Goal: Task Accomplishment & Management: Use online tool/utility

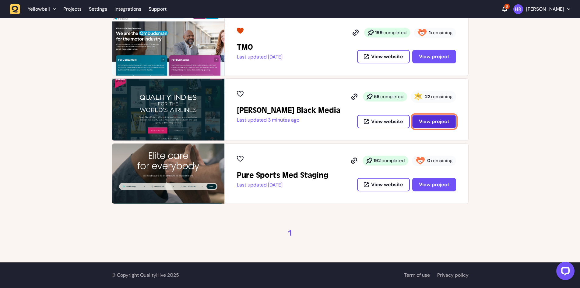
click at [436, 124] on span "View project" at bounding box center [434, 121] width 30 height 6
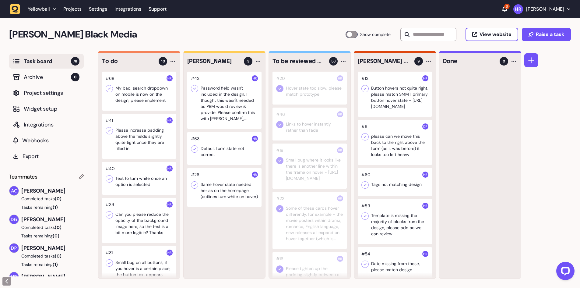
click at [155, 94] on div at bounding box center [139, 91] width 74 height 39
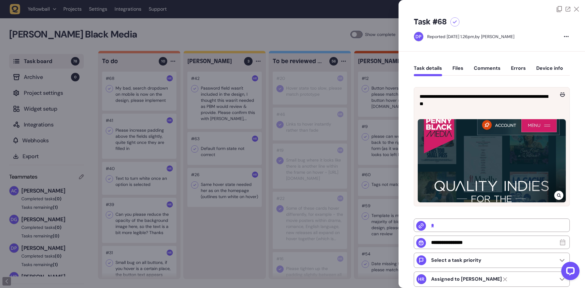
click at [155, 94] on div at bounding box center [292, 144] width 585 height 288
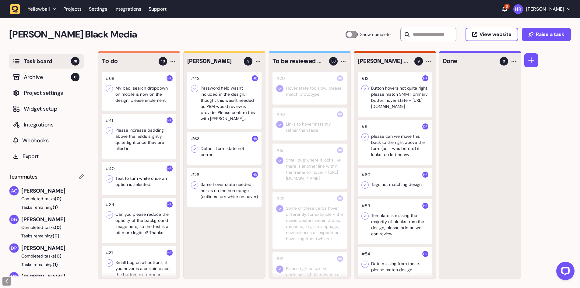
click at [145, 135] on div at bounding box center [139, 136] width 74 height 45
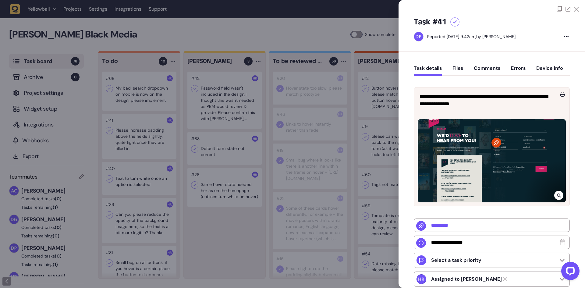
click at [145, 135] on div at bounding box center [292, 144] width 585 height 288
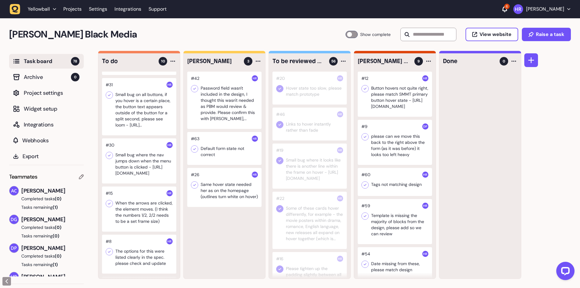
scroll to position [183, 0]
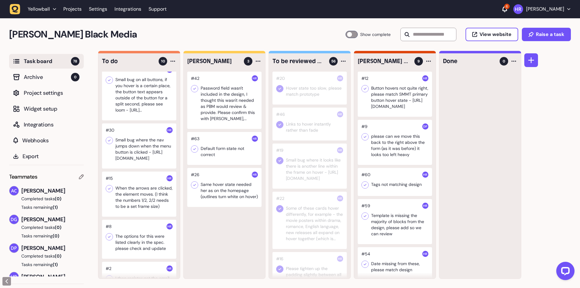
click at [143, 166] on div at bounding box center [139, 145] width 74 height 45
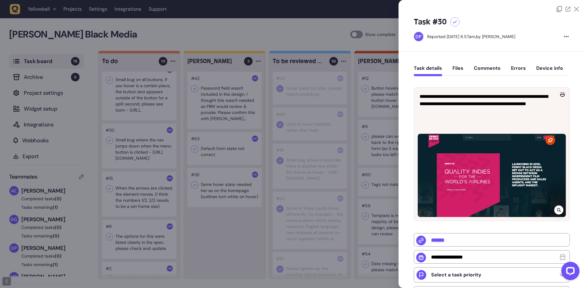
click at [143, 163] on div at bounding box center [292, 144] width 585 height 288
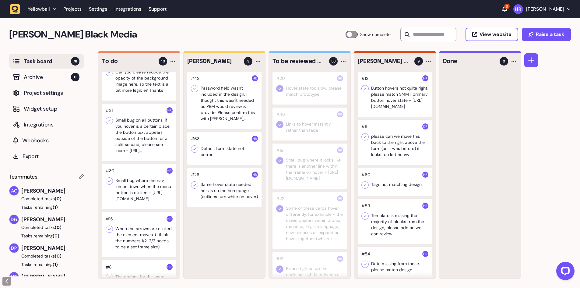
scroll to position [122, 0]
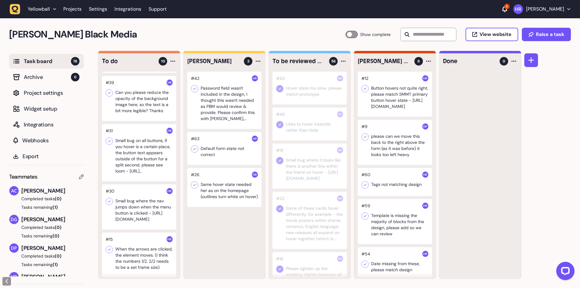
click at [143, 159] on div at bounding box center [139, 152] width 74 height 57
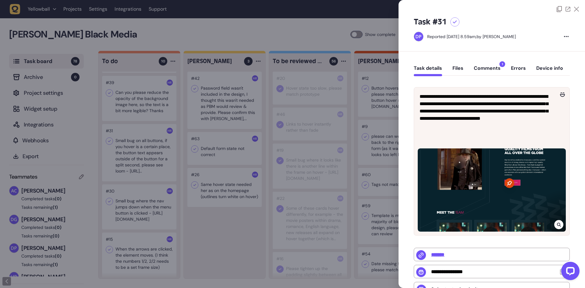
click at [142, 159] on div at bounding box center [292, 144] width 585 height 288
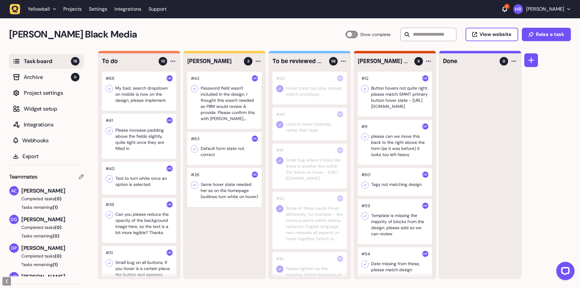
click at [138, 179] on div at bounding box center [139, 178] width 74 height 33
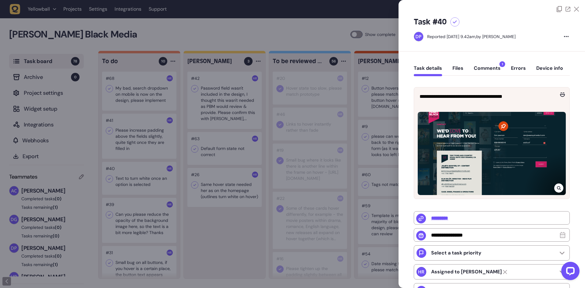
click at [138, 177] on div at bounding box center [292, 144] width 585 height 288
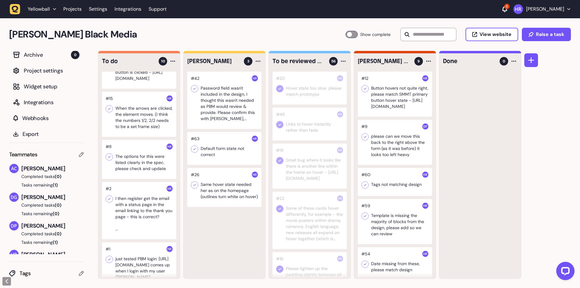
scroll to position [306, 0]
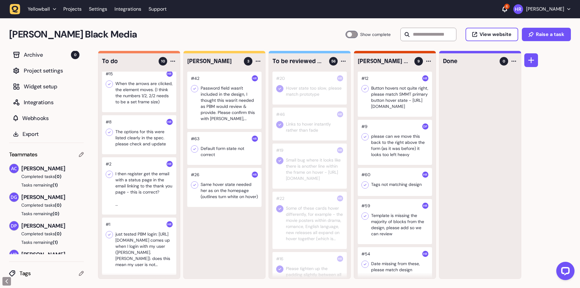
click at [128, 193] on div at bounding box center [139, 185] width 74 height 57
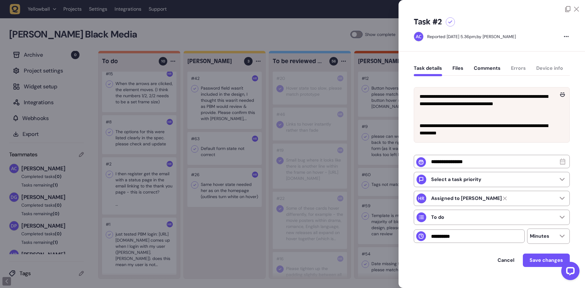
click at [128, 193] on div at bounding box center [292, 144] width 585 height 288
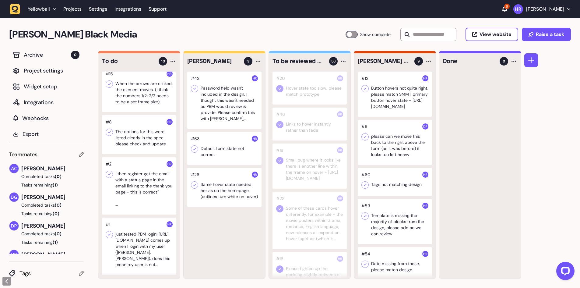
click at [135, 243] on div at bounding box center [139, 246] width 74 height 57
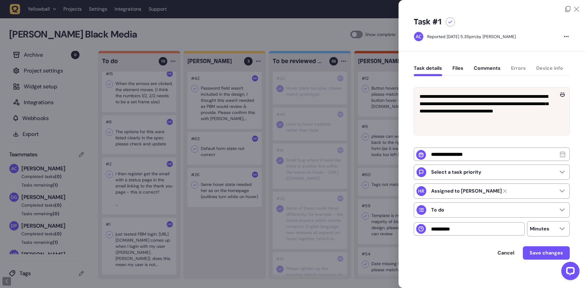
click at [134, 242] on div at bounding box center [292, 144] width 585 height 288
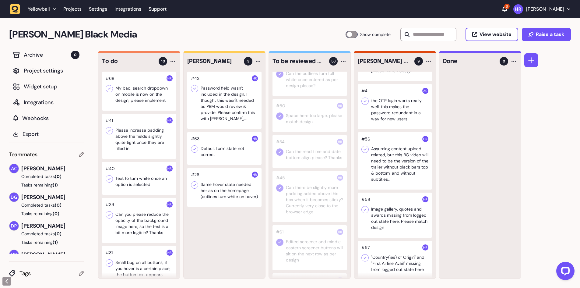
scroll to position [204, 0]
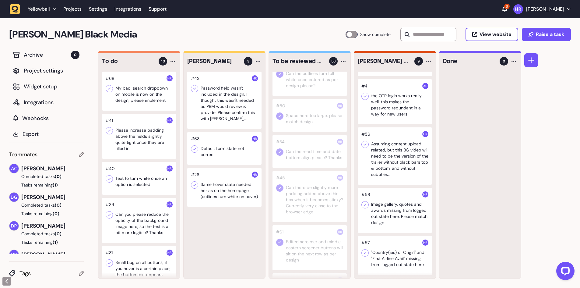
click at [153, 99] on div at bounding box center [139, 91] width 74 height 39
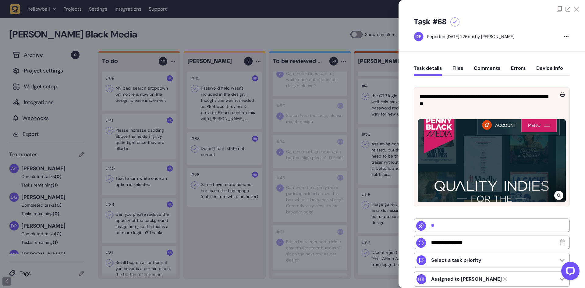
click at [153, 99] on div at bounding box center [292, 144] width 585 height 288
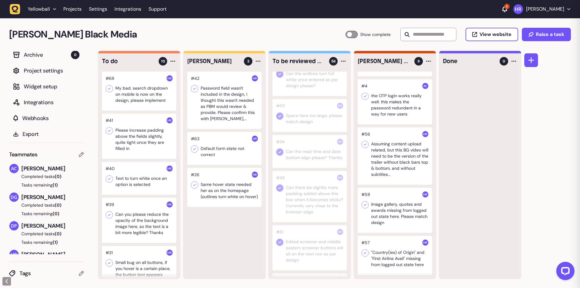
click at [152, 134] on div at bounding box center [139, 136] width 74 height 45
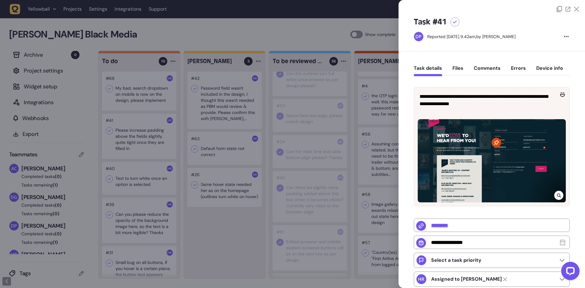
click at [152, 134] on div at bounding box center [292, 144] width 585 height 288
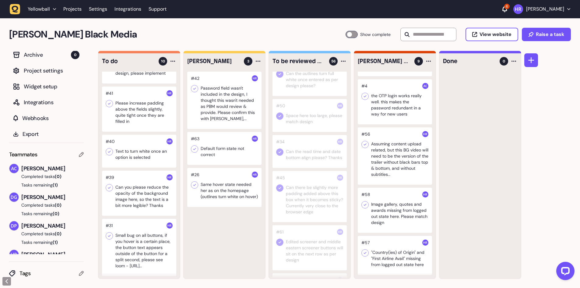
scroll to position [30, 0]
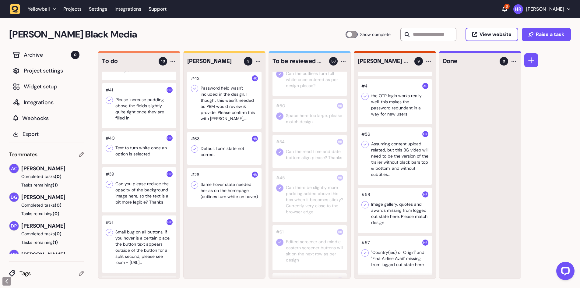
click at [138, 147] on div at bounding box center [139, 147] width 74 height 33
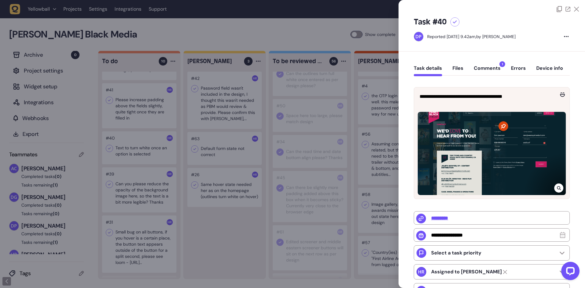
click at [138, 148] on div at bounding box center [292, 144] width 585 height 288
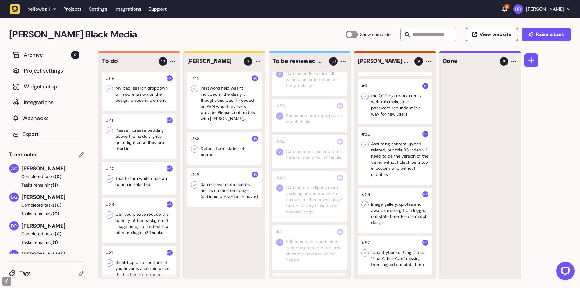
click at [131, 146] on div at bounding box center [139, 136] width 74 height 45
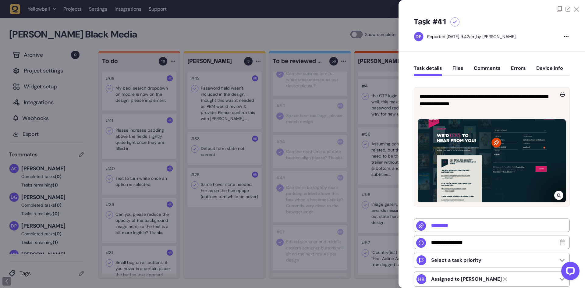
click at [478, 67] on button "Comments" at bounding box center [487, 70] width 27 height 11
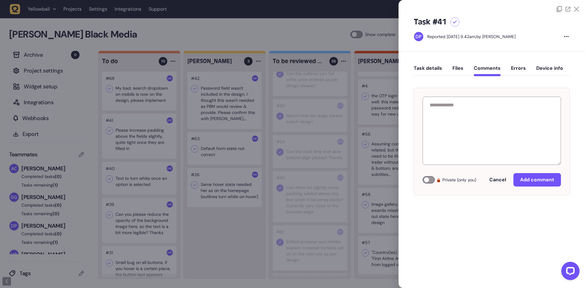
click at [454, 67] on button "Files" at bounding box center [457, 70] width 11 height 11
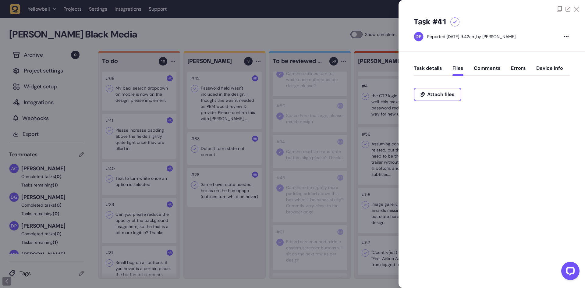
click at [430, 67] on button "Task details" at bounding box center [428, 70] width 28 height 11
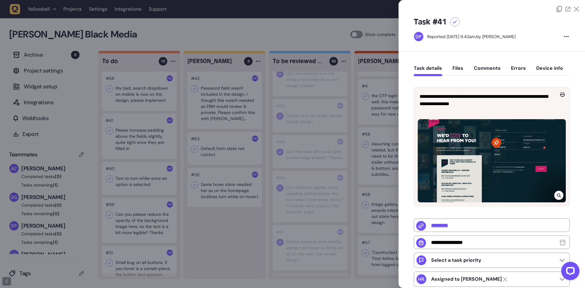
click at [138, 108] on div at bounding box center [292, 144] width 585 height 288
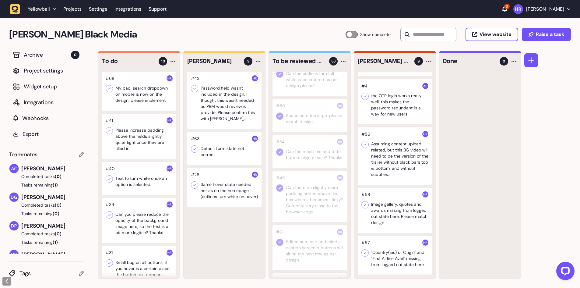
click at [136, 100] on div at bounding box center [139, 91] width 74 height 39
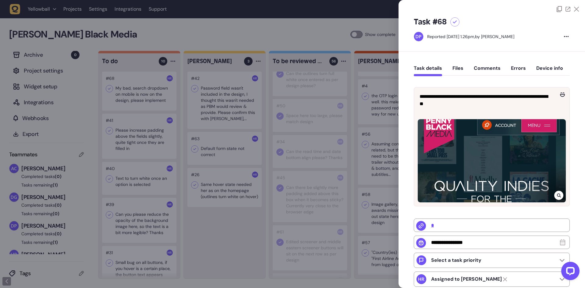
click at [490, 71] on button "Comments" at bounding box center [487, 70] width 27 height 11
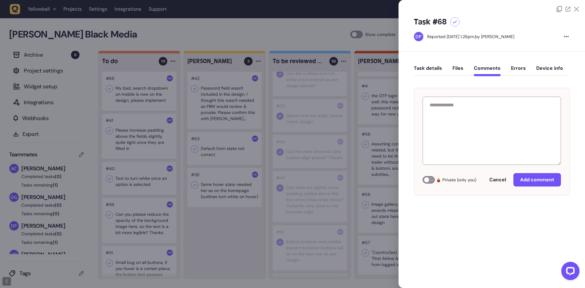
click at [451, 69] on div "Task details Files Comments Errors Device info" at bounding box center [492, 70] width 156 height 18
click at [428, 71] on button "Task details" at bounding box center [428, 70] width 28 height 11
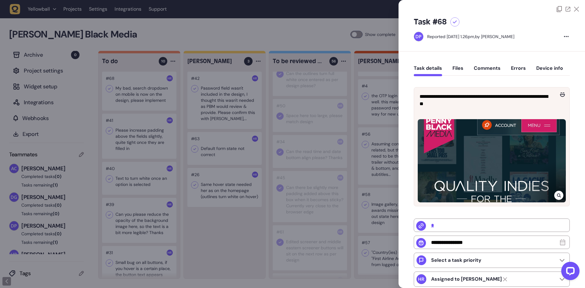
click at [123, 195] on div at bounding box center [292, 144] width 585 height 288
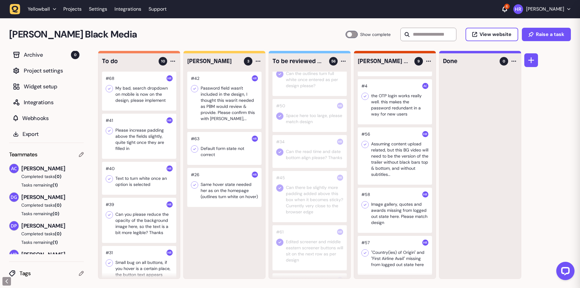
click at [129, 220] on div at bounding box center [139, 220] width 74 height 45
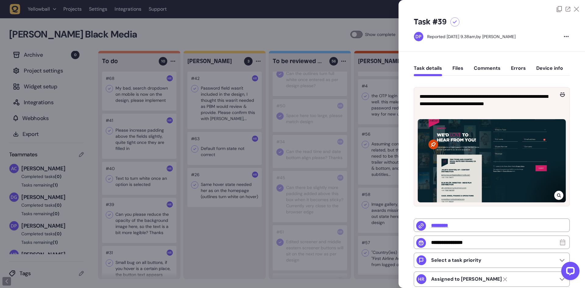
click at [480, 66] on button "Comments" at bounding box center [487, 70] width 27 height 11
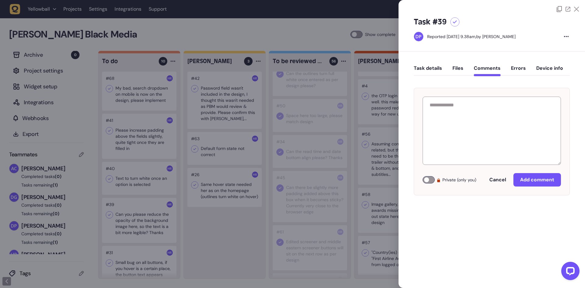
click at [428, 65] on button "Task details" at bounding box center [428, 70] width 28 height 11
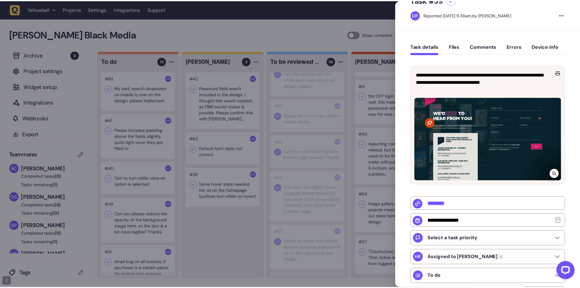
scroll to position [92, 0]
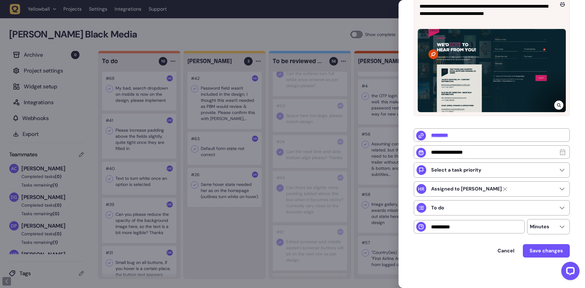
click at [138, 181] on div at bounding box center [292, 144] width 585 height 288
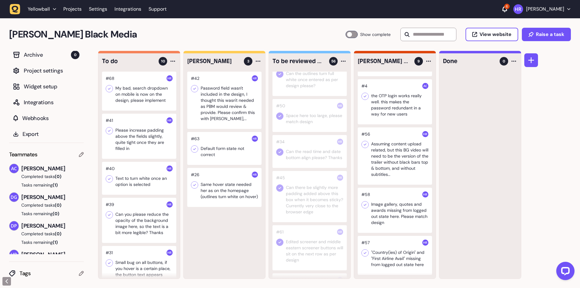
click at [143, 133] on div at bounding box center [139, 136] width 74 height 45
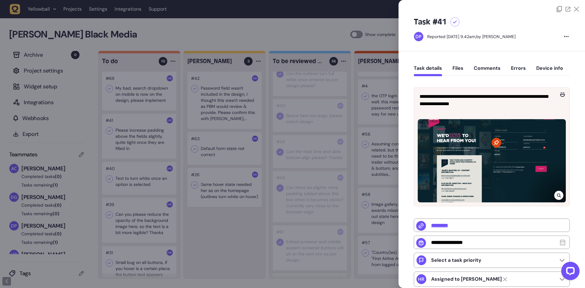
click at [141, 133] on div at bounding box center [292, 144] width 585 height 288
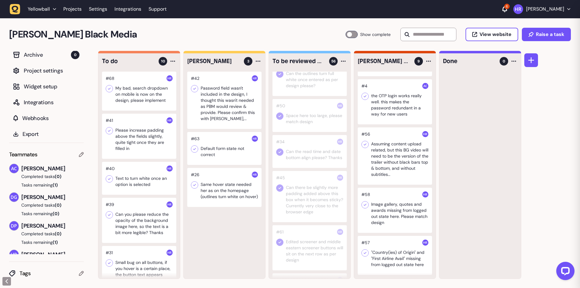
click at [140, 133] on div at bounding box center [139, 136] width 74 height 45
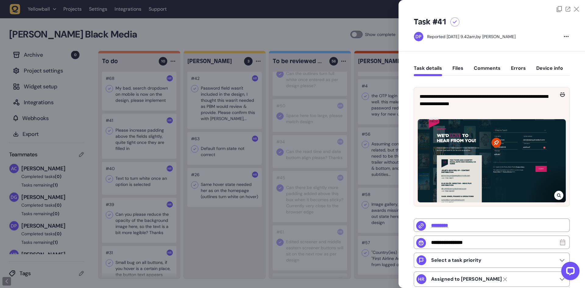
click at [126, 134] on div at bounding box center [292, 144] width 585 height 288
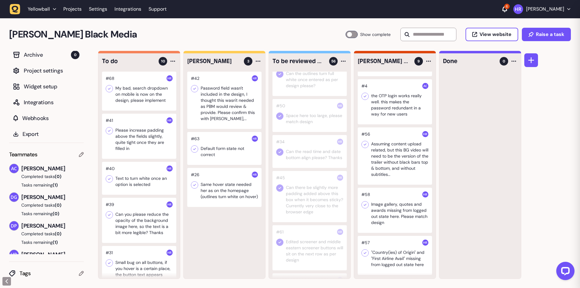
click at [113, 131] on div at bounding box center [139, 136] width 74 height 45
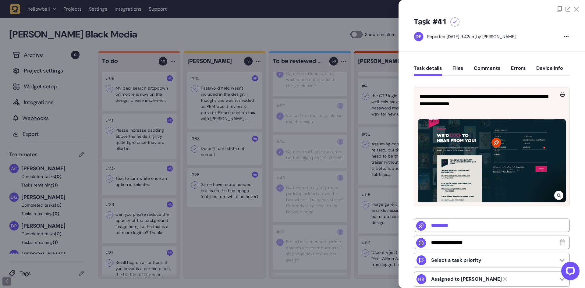
click at [112, 132] on div at bounding box center [292, 144] width 585 height 288
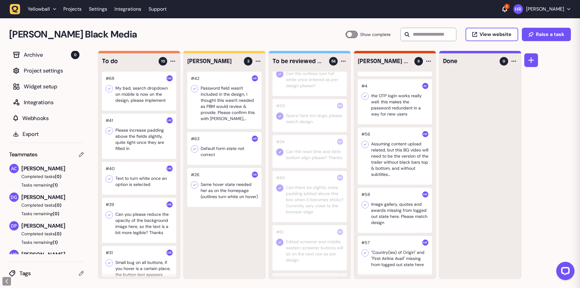
click at [112, 132] on icon at bounding box center [109, 131] width 6 height 6
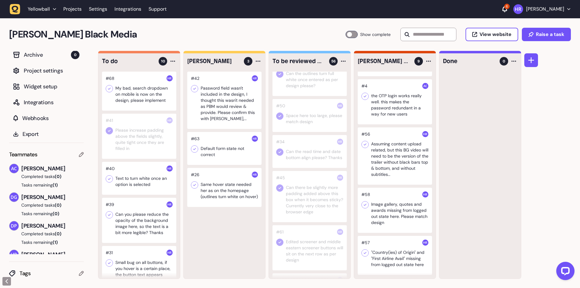
click at [127, 169] on div at bounding box center [139, 178] width 74 height 33
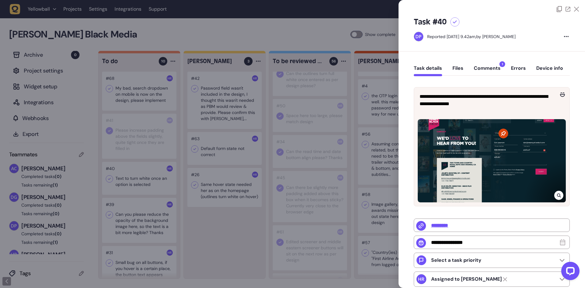
click at [492, 69] on button "Comments 1" at bounding box center [487, 70] width 27 height 11
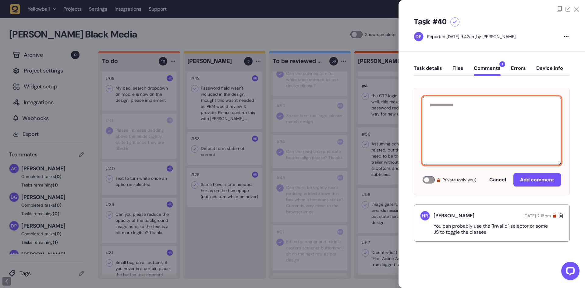
click at [466, 112] on textarea at bounding box center [492, 131] width 138 height 68
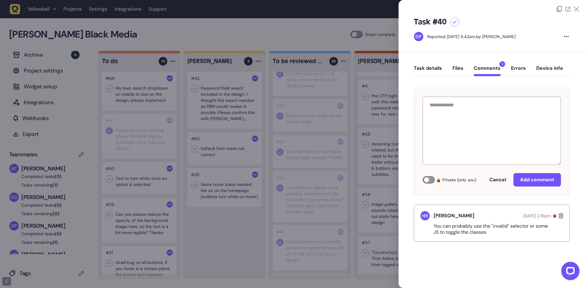
click at [132, 171] on div at bounding box center [292, 144] width 585 height 288
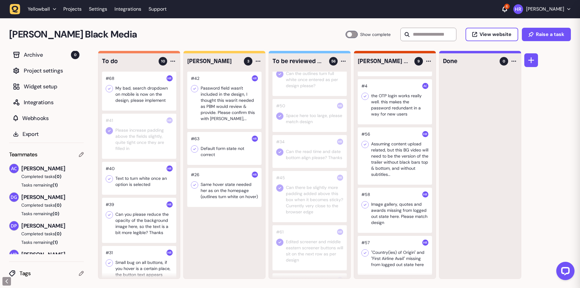
click at [129, 136] on div at bounding box center [139, 136] width 74 height 45
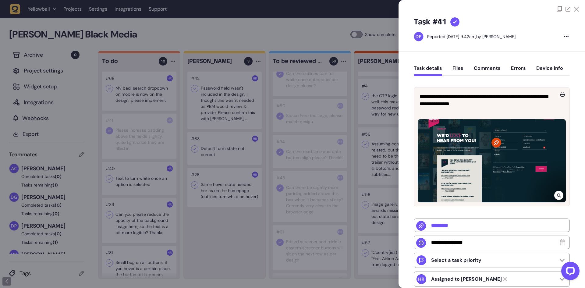
click at [129, 136] on div at bounding box center [292, 144] width 585 height 288
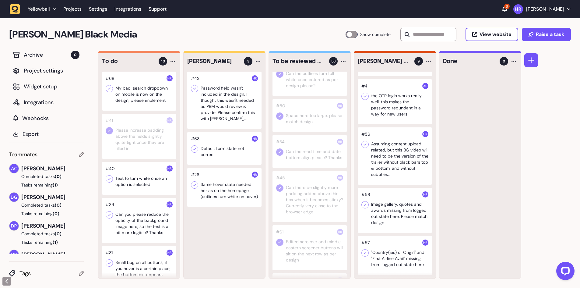
click at [129, 136] on div at bounding box center [139, 136] width 74 height 45
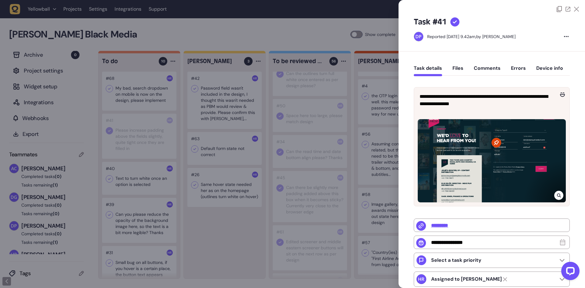
click at [486, 70] on button "Comments" at bounding box center [487, 70] width 27 height 11
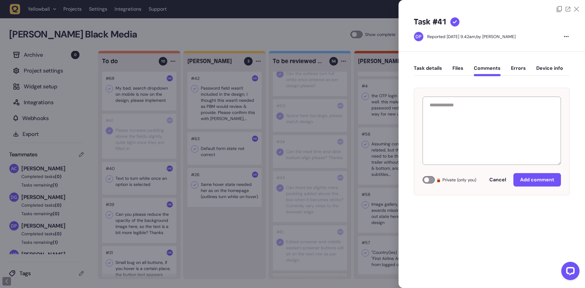
click at [127, 179] on div at bounding box center [292, 144] width 585 height 288
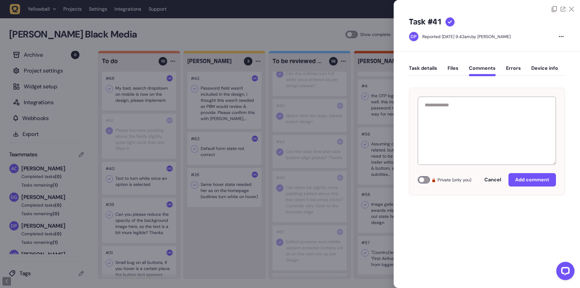
click at [127, 179] on div at bounding box center [139, 178] width 74 height 33
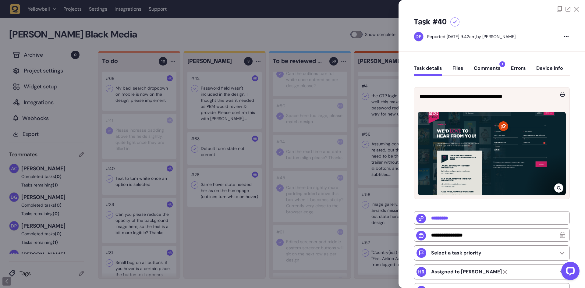
click at [486, 68] on button "Comments 1" at bounding box center [487, 70] width 27 height 11
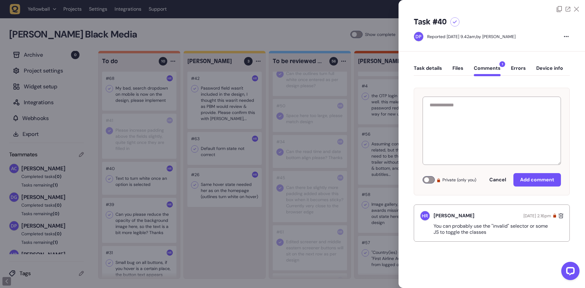
click at [421, 68] on button "Task details" at bounding box center [428, 70] width 28 height 11
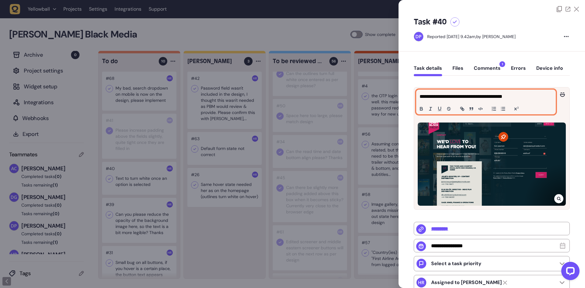
click at [467, 95] on p "**********" at bounding box center [485, 96] width 131 height 7
click at [493, 96] on p "**********" at bounding box center [485, 96] width 131 height 7
click at [531, 94] on p "**********" at bounding box center [485, 96] width 131 height 7
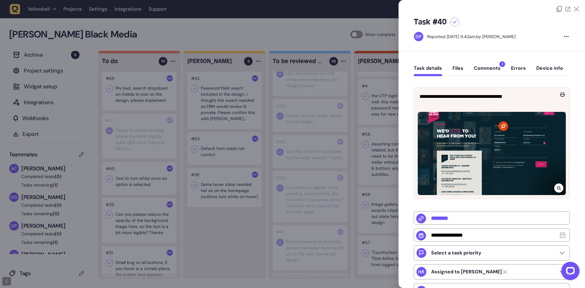
click at [555, 193] on div at bounding box center [558, 187] width 9 height 9
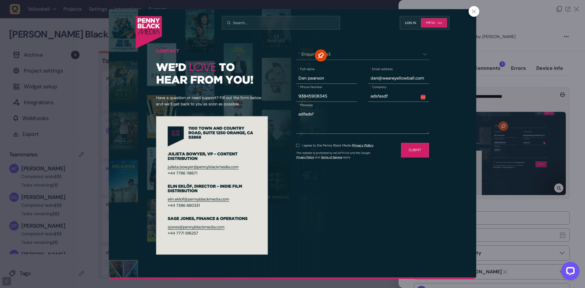
click at [476, 16] on div at bounding box center [474, 11] width 11 height 11
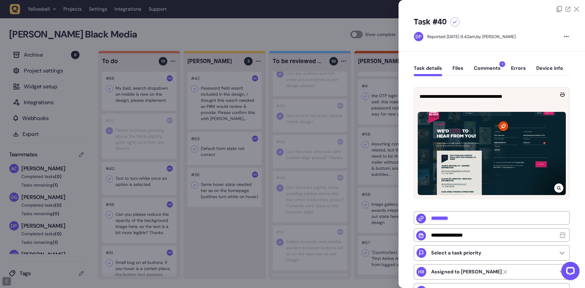
click at [498, 66] on button "Comments 1" at bounding box center [487, 70] width 27 height 11
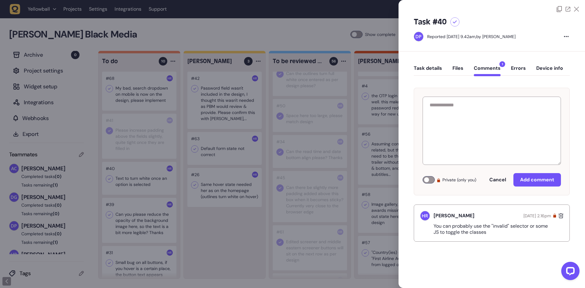
click at [438, 67] on button "Task details" at bounding box center [428, 70] width 28 height 11
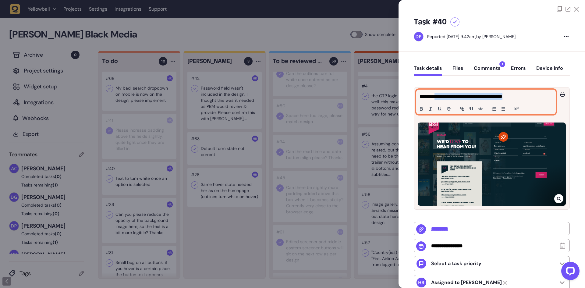
drag, startPoint x: 436, startPoint y: 95, endPoint x: 525, endPoint y: 94, distance: 88.4
click at [525, 94] on p "**********" at bounding box center [485, 96] width 131 height 7
click at [524, 94] on p "**********" at bounding box center [485, 96] width 131 height 7
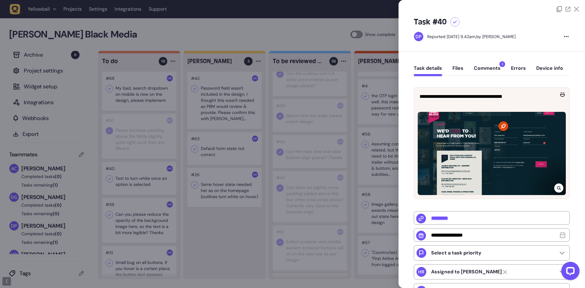
click at [123, 133] on div at bounding box center [292, 144] width 585 height 288
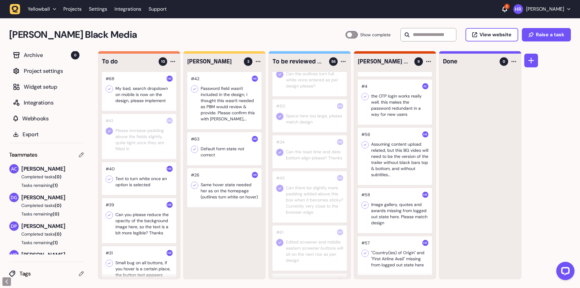
drag, startPoint x: 110, startPoint y: 179, endPoint x: 121, endPoint y: 145, distance: 35.8
click at [110, 179] on icon at bounding box center [109, 179] width 3 height 2
click at [130, 98] on div at bounding box center [139, 91] width 74 height 39
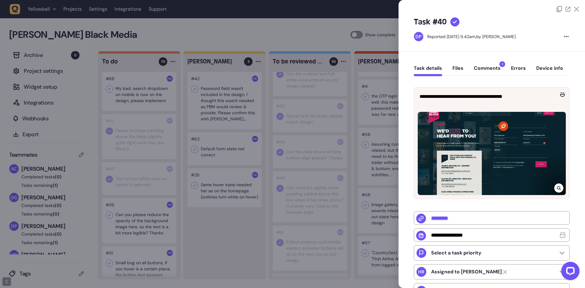
type input "*"
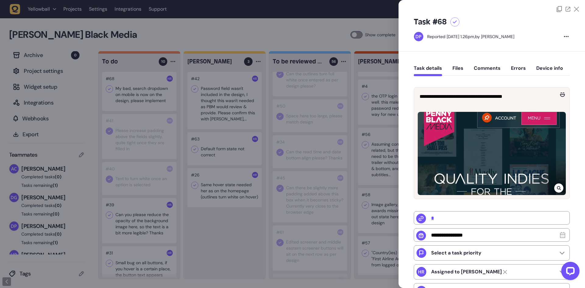
click at [488, 69] on button "Comments" at bounding box center [487, 70] width 27 height 11
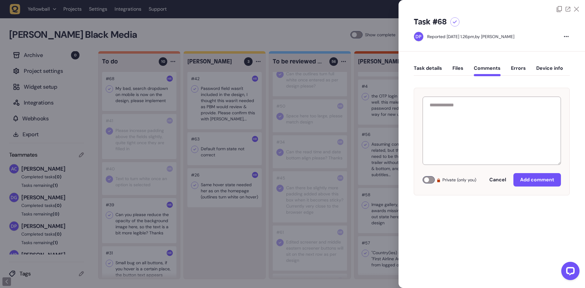
click at [437, 69] on button "Task details" at bounding box center [428, 70] width 28 height 11
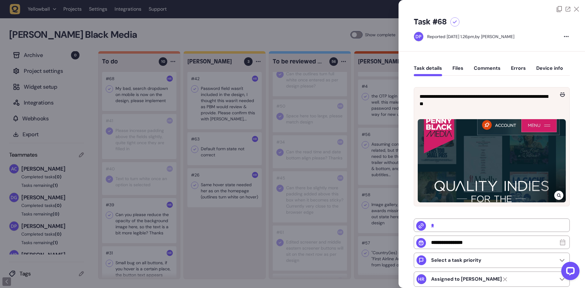
click at [557, 193] on icon at bounding box center [559, 195] width 4 height 4
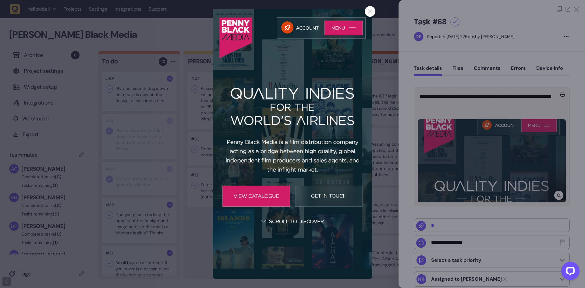
click at [377, 104] on div at bounding box center [292, 144] width 585 height 288
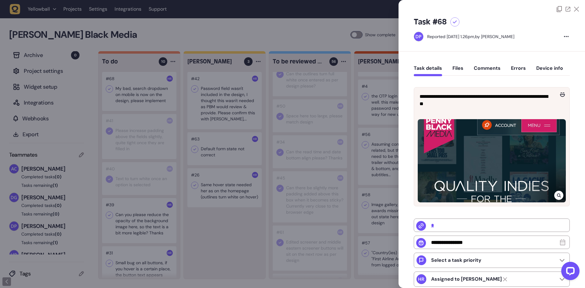
click at [138, 135] on div at bounding box center [292, 144] width 585 height 288
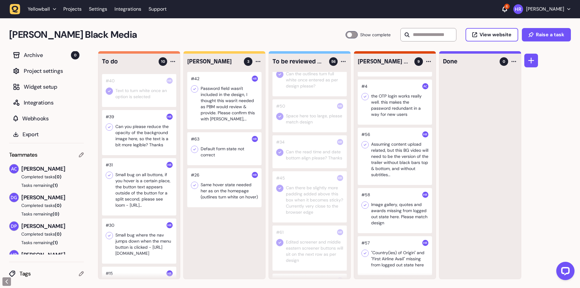
scroll to position [91, 0]
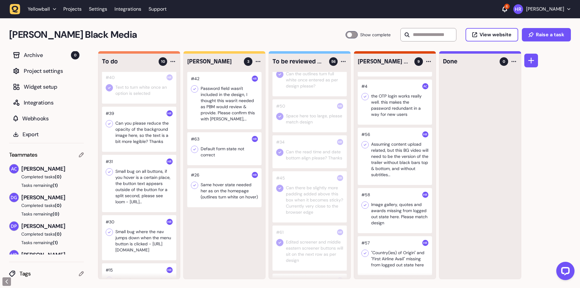
click at [137, 134] on div at bounding box center [139, 129] width 74 height 45
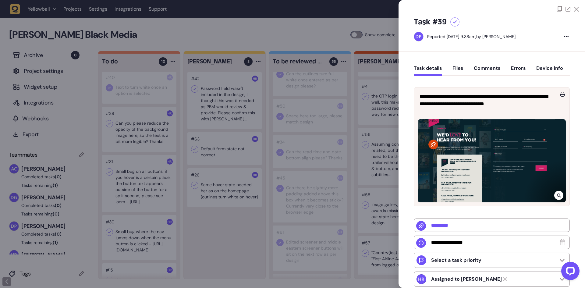
click at [137, 134] on div at bounding box center [292, 144] width 585 height 288
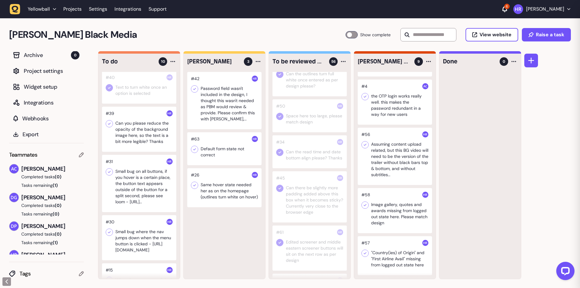
click at [137, 134] on div at bounding box center [139, 129] width 74 height 45
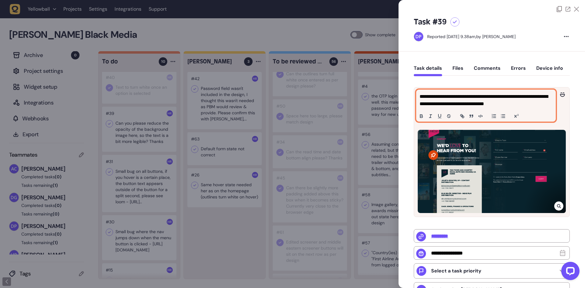
click at [472, 94] on p "**********" at bounding box center [485, 100] width 131 height 15
click at [511, 99] on p "**********" at bounding box center [485, 100] width 131 height 15
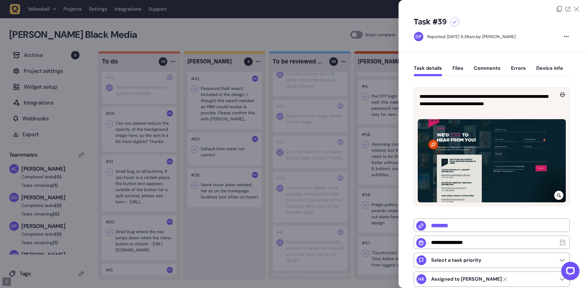
click at [557, 198] on icon at bounding box center [559, 195] width 4 height 5
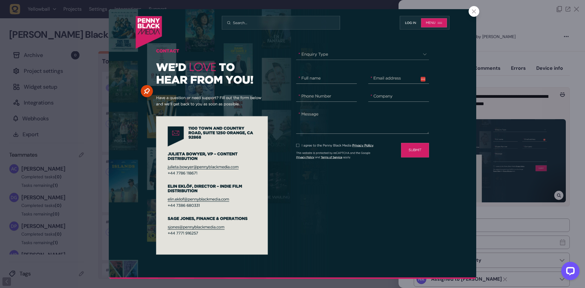
click at [484, 87] on div at bounding box center [292, 144] width 585 height 288
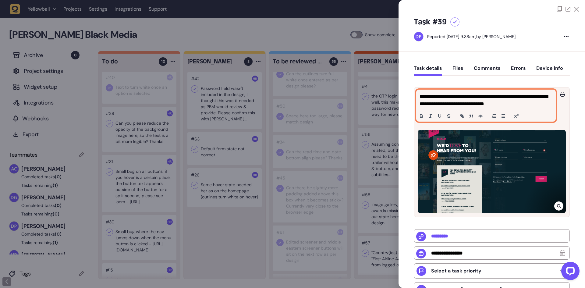
click at [473, 97] on p "**********" at bounding box center [485, 100] width 131 height 15
click at [503, 102] on p "**********" at bounding box center [485, 100] width 131 height 15
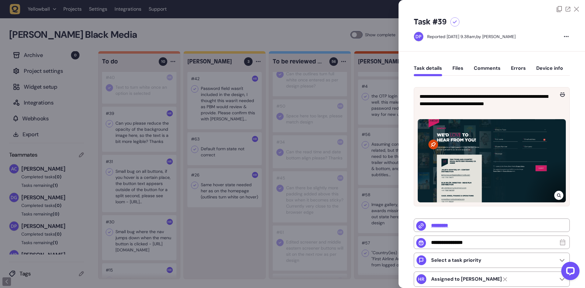
click at [557, 200] on div at bounding box center [558, 195] width 9 height 9
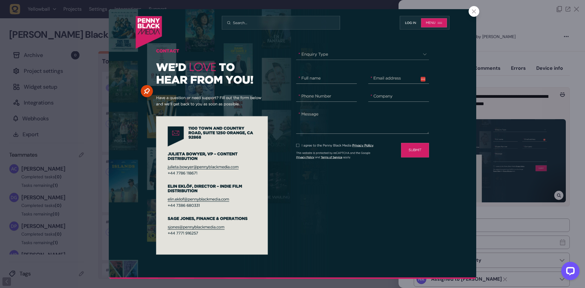
drag, startPoint x: 473, startPoint y: 11, endPoint x: 468, endPoint y: 14, distance: 5.9
click at [473, 11] on icon at bounding box center [474, 11] width 4 height 4
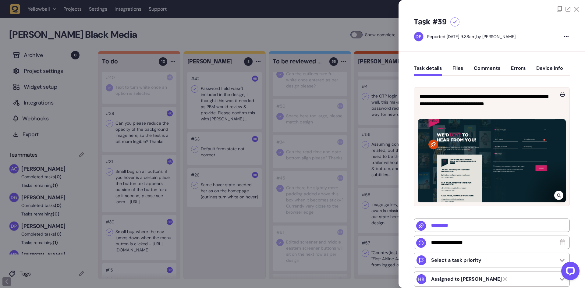
click at [112, 118] on div at bounding box center [292, 144] width 585 height 288
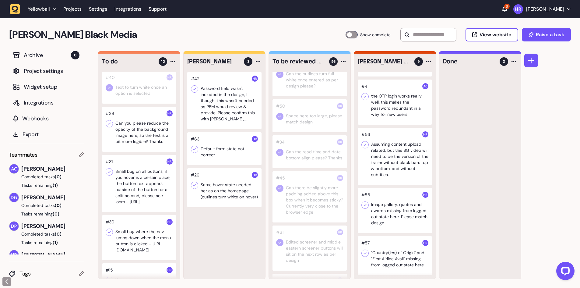
click at [111, 123] on icon at bounding box center [109, 124] width 6 height 6
click at [147, 178] on div at bounding box center [139, 183] width 74 height 57
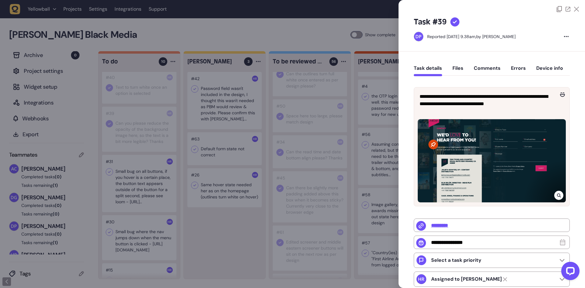
type input "*******"
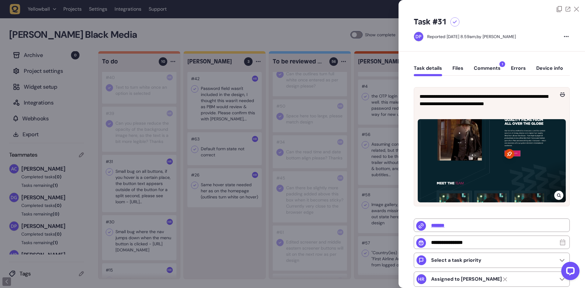
click at [496, 66] on button "Comments 1" at bounding box center [487, 70] width 27 height 11
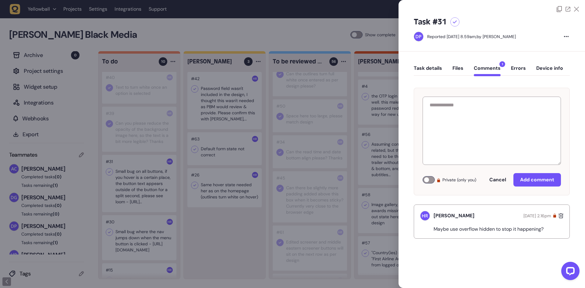
click at [464, 230] on p "Maybe use overflow hidden to stop it happening?" at bounding box center [491, 229] width 115 height 6
click at [488, 231] on p "Maybe use overflow hidden to stop it happening?" at bounding box center [491, 229] width 115 height 6
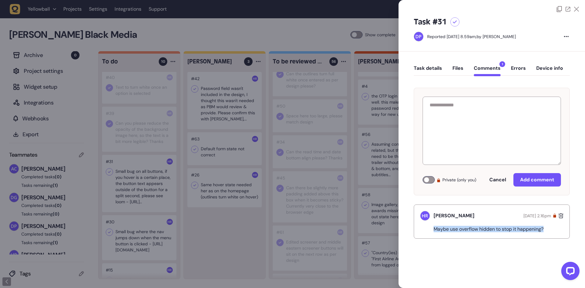
click at [488, 231] on p "Maybe use overflow hidden to stop it happening?" at bounding box center [491, 229] width 115 height 6
click at [515, 236] on div "Harry Robinson August 20, 2025 at 2.16pm Maybe use overflow hidden to stop it h…" at bounding box center [492, 221] width 156 height 34
click at [412, 5] on div at bounding box center [492, 6] width 186 height 12
click at [434, 68] on button "Task details" at bounding box center [428, 70] width 28 height 11
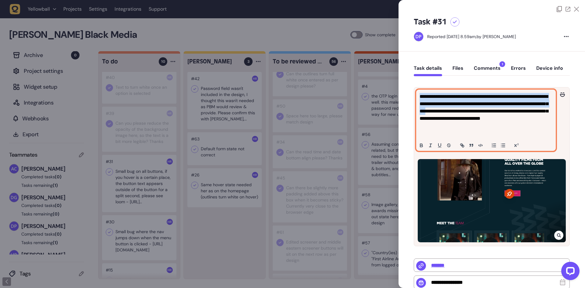
drag, startPoint x: 484, startPoint y: 110, endPoint x: 402, endPoint y: 94, distance: 83.5
click at [402, 94] on div "**********" at bounding box center [492, 234] width 186 height 367
copy p "**********"
click at [474, 68] on button "Comments 1" at bounding box center [487, 70] width 27 height 11
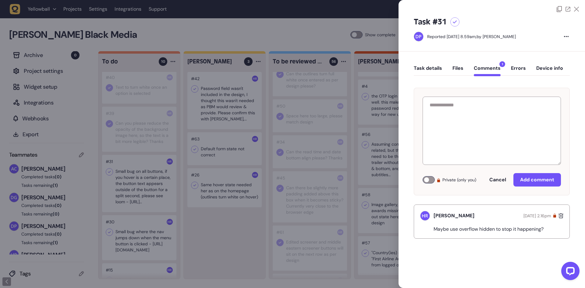
click at [514, 229] on p "Maybe use overflow hidden to stop it happening?" at bounding box center [491, 229] width 115 height 6
copy p "Maybe use overflow hidden to stop it happening?"
click at [232, 236] on div at bounding box center [292, 144] width 585 height 288
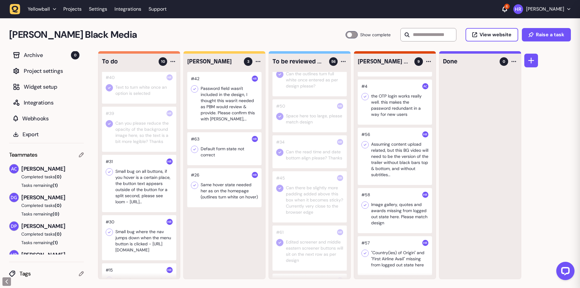
click at [150, 191] on div at bounding box center [139, 183] width 74 height 57
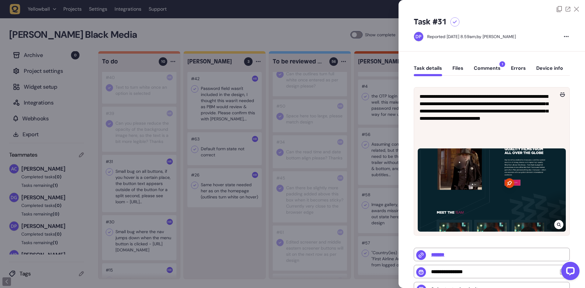
click at [149, 191] on div at bounding box center [292, 144] width 585 height 288
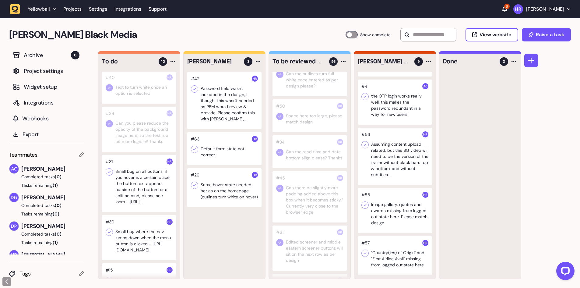
click at [108, 169] on icon at bounding box center [109, 172] width 6 height 6
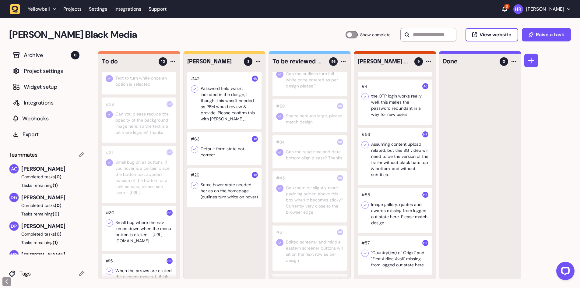
scroll to position [122, 0]
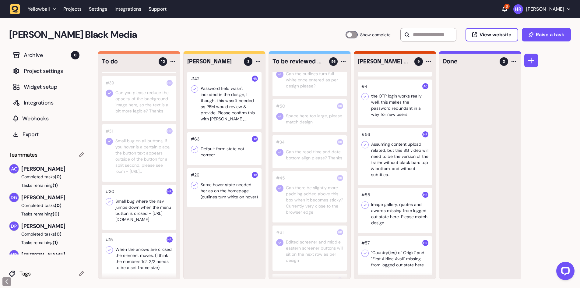
click at [133, 207] on div at bounding box center [139, 207] width 74 height 45
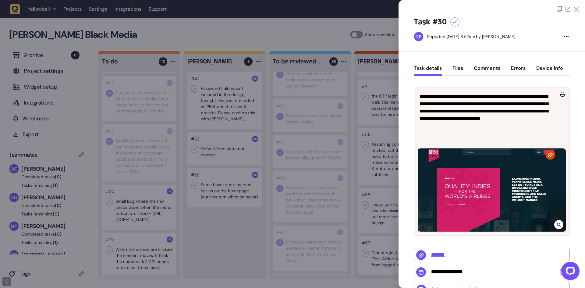
click at [133, 207] on div at bounding box center [292, 144] width 585 height 288
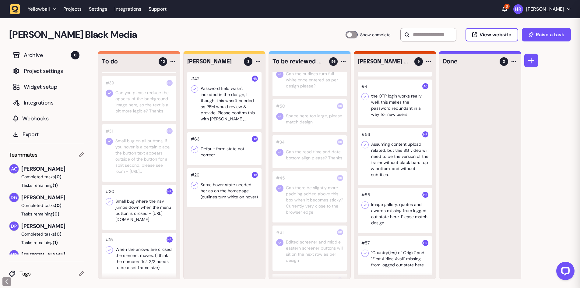
click at [133, 207] on div at bounding box center [139, 207] width 74 height 45
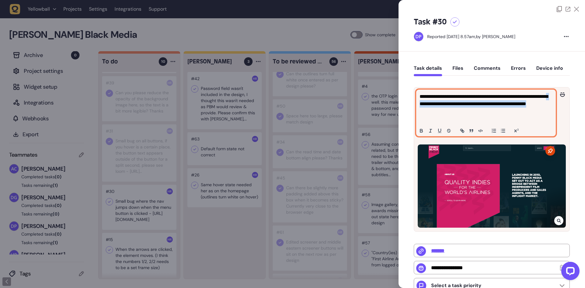
drag, startPoint x: 453, startPoint y: 119, endPoint x: 413, endPoint y: 114, distance: 40.9
click at [413, 111] on div "**********" at bounding box center [492, 227] width 186 height 352
copy p "**********"
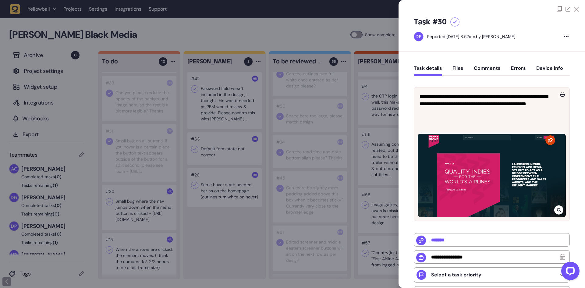
click at [150, 173] on div at bounding box center [292, 144] width 585 height 288
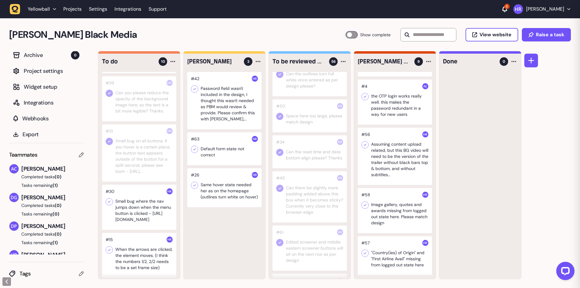
click at [134, 216] on div at bounding box center [139, 207] width 74 height 45
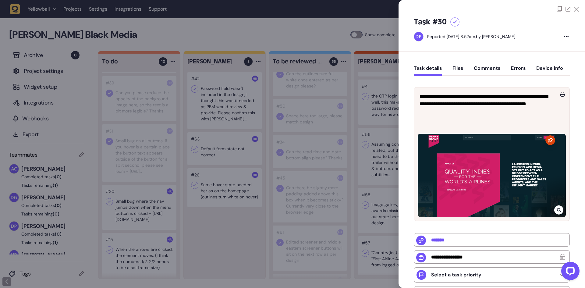
click at [493, 68] on button "Comments" at bounding box center [487, 70] width 27 height 11
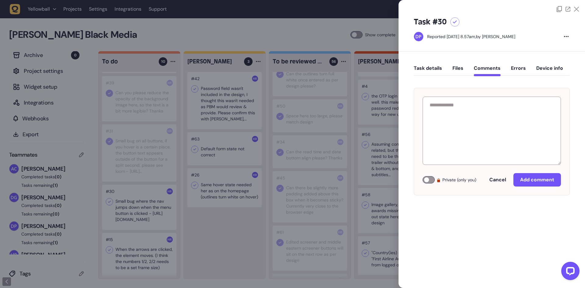
click at [439, 67] on button "Task details" at bounding box center [428, 70] width 28 height 11
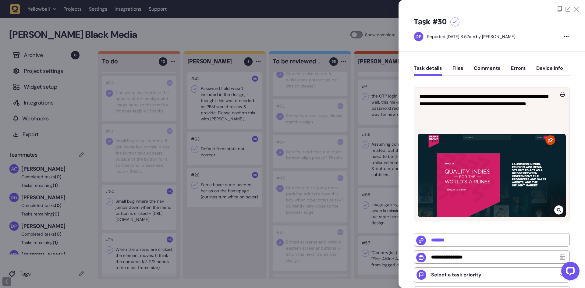
click at [224, 246] on div at bounding box center [292, 144] width 585 height 288
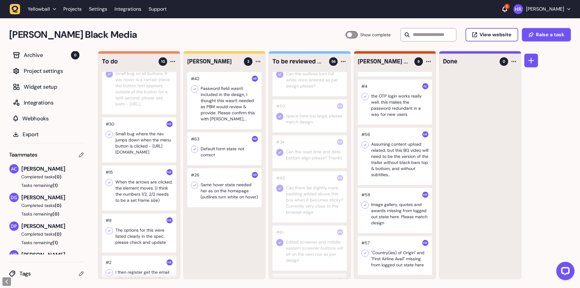
scroll to position [184, 0]
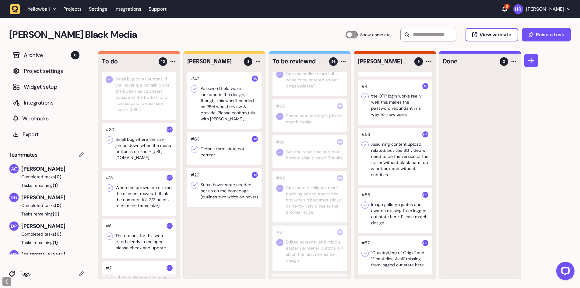
click at [110, 138] on icon at bounding box center [109, 140] width 6 height 6
click at [141, 215] on div at bounding box center [139, 193] width 74 height 45
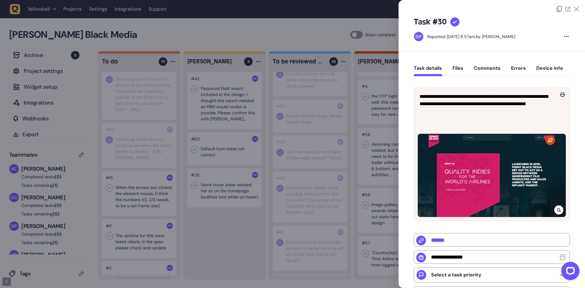
type input "*"
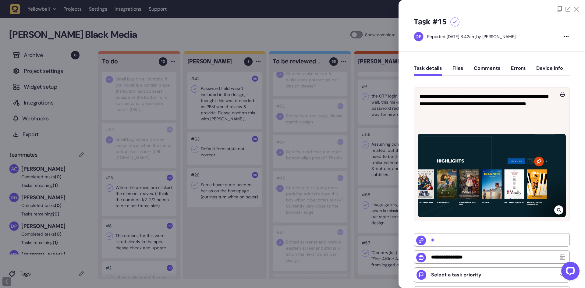
click at [138, 211] on div at bounding box center [292, 144] width 585 height 288
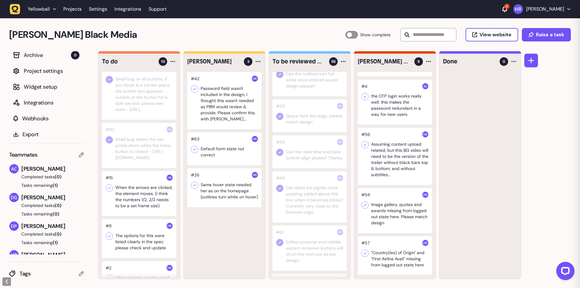
click at [138, 211] on div at bounding box center [139, 193] width 74 height 45
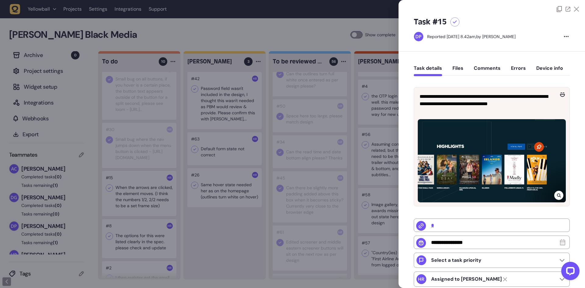
click at [140, 208] on div at bounding box center [292, 144] width 585 height 288
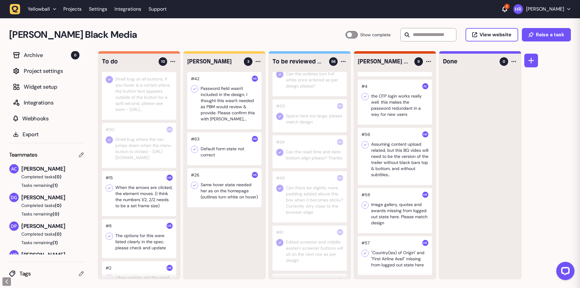
click at [140, 208] on div at bounding box center [139, 193] width 74 height 45
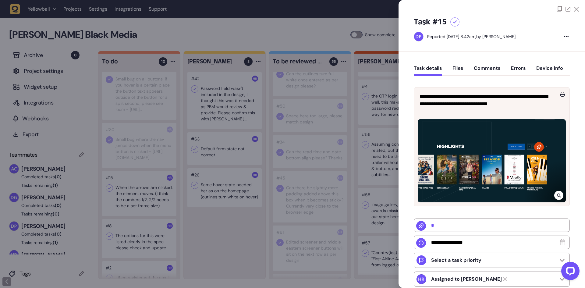
click at [140, 208] on div at bounding box center [292, 144] width 585 height 288
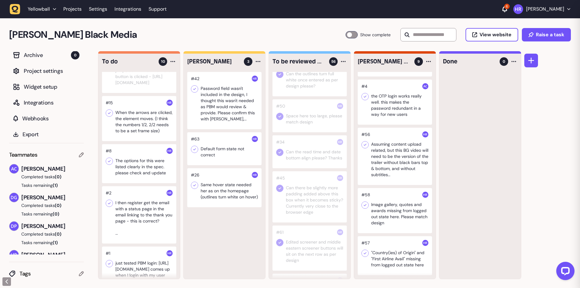
scroll to position [275, 0]
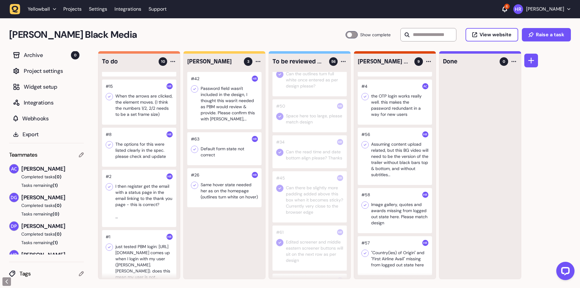
click at [144, 167] on div at bounding box center [139, 147] width 74 height 39
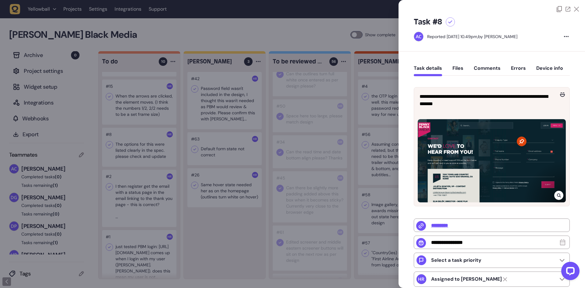
click at [144, 172] on div at bounding box center [292, 144] width 585 height 288
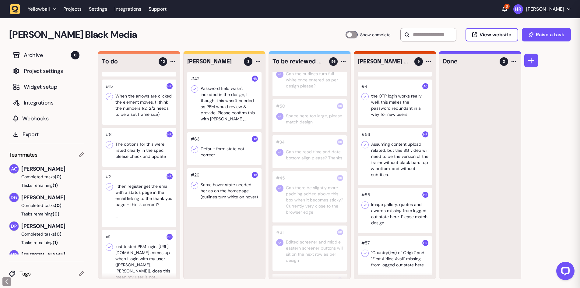
click at [144, 167] on div at bounding box center [139, 147] width 74 height 39
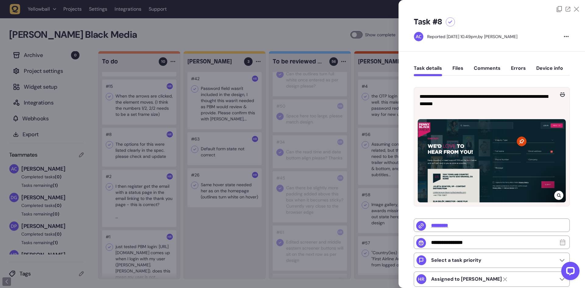
click at [144, 172] on div at bounding box center [292, 144] width 585 height 288
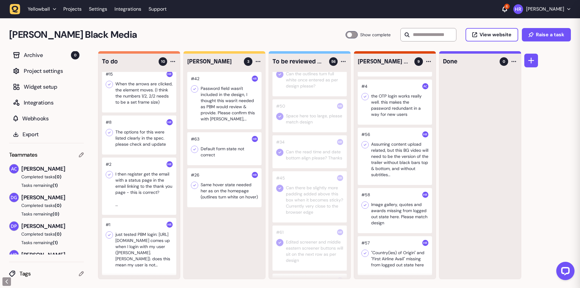
scroll to position [306, 0]
click at [145, 171] on div at bounding box center [139, 186] width 74 height 57
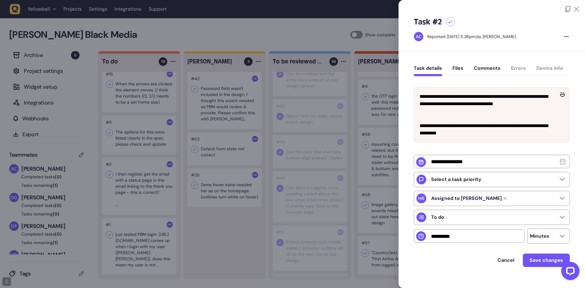
click at [145, 171] on div at bounding box center [292, 144] width 585 height 288
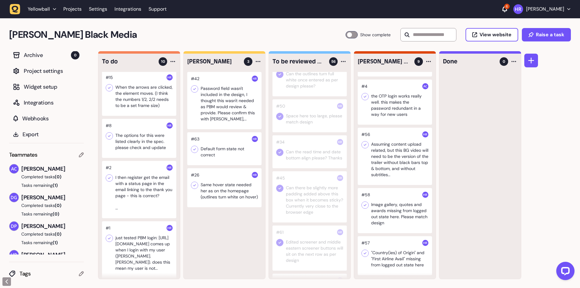
scroll to position [123, 0]
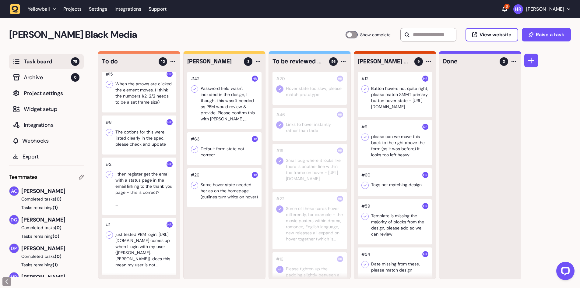
click at [141, 195] on div at bounding box center [139, 186] width 74 height 57
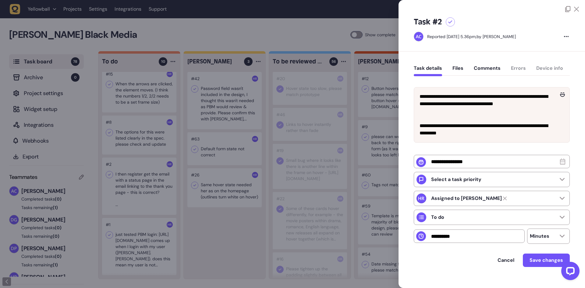
click at [141, 195] on div at bounding box center [292, 144] width 585 height 288
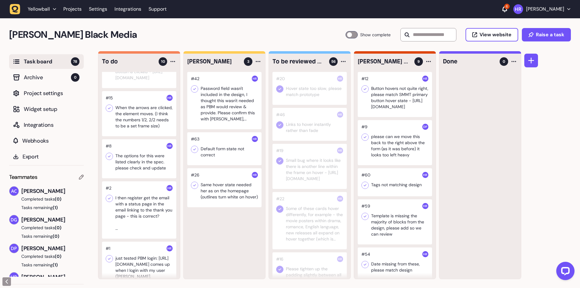
scroll to position [244, 0]
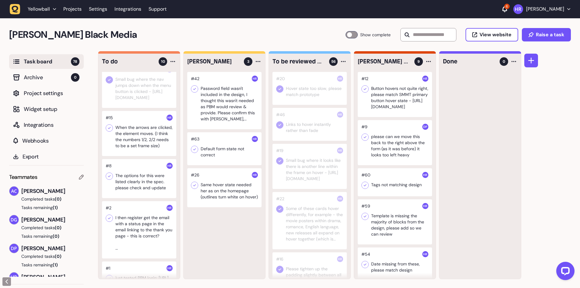
click at [138, 156] on div at bounding box center [139, 133] width 74 height 45
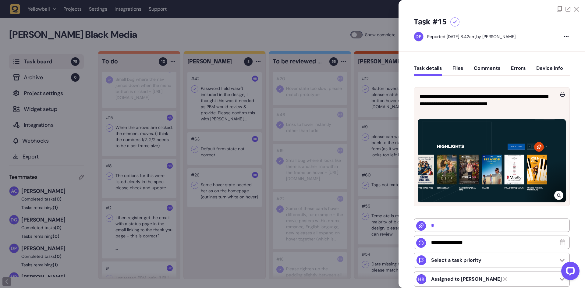
click at [138, 157] on div at bounding box center [292, 144] width 585 height 288
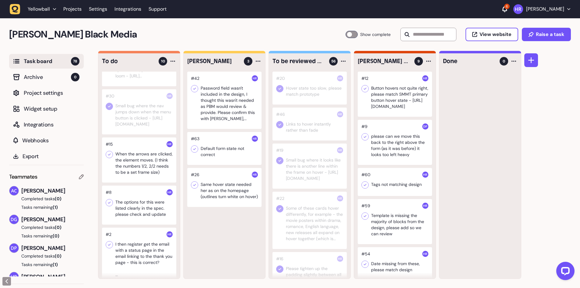
scroll to position [244, 0]
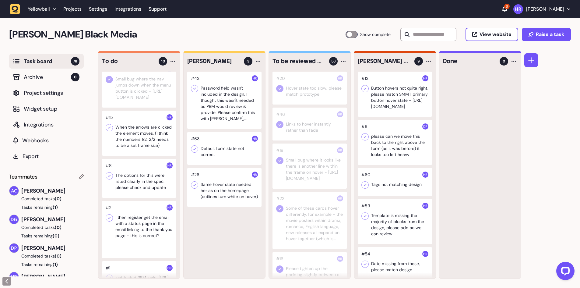
click at [140, 146] on div at bounding box center [139, 133] width 74 height 45
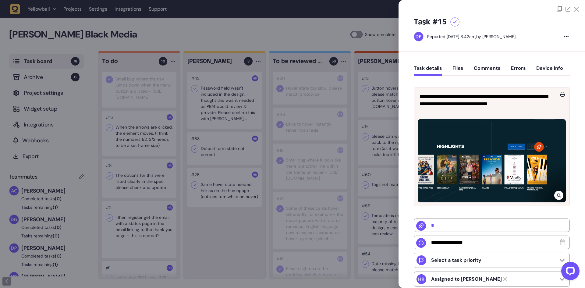
click at [131, 204] on div at bounding box center [292, 144] width 585 height 288
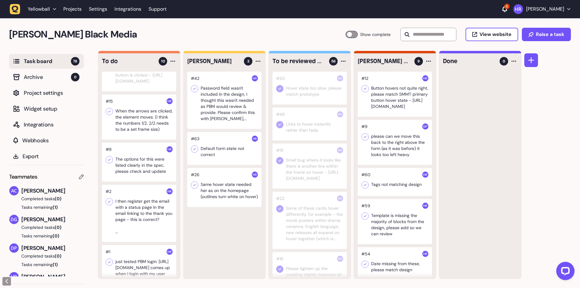
scroll to position [245, 0]
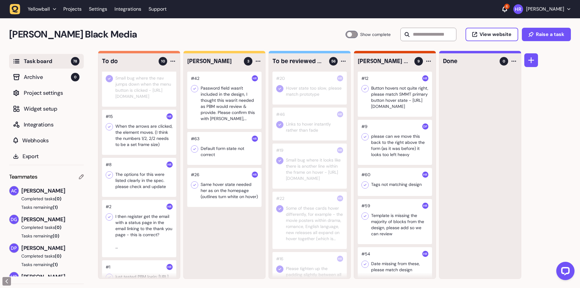
click at [131, 147] on div at bounding box center [139, 132] width 74 height 45
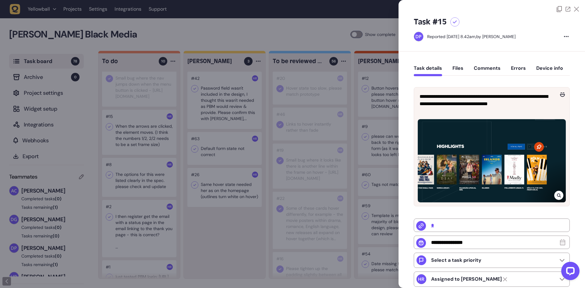
click at [131, 147] on div at bounding box center [292, 144] width 585 height 288
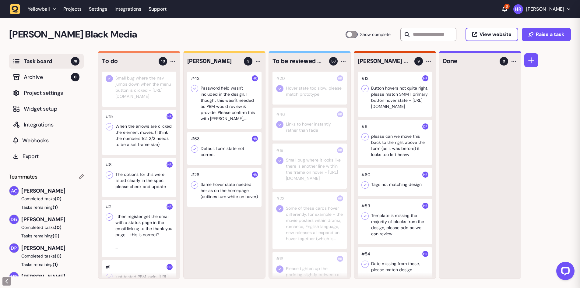
click at [135, 195] on div at bounding box center [139, 177] width 74 height 39
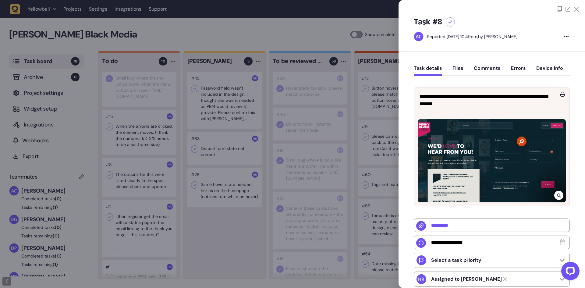
click at [135, 195] on div at bounding box center [292, 144] width 585 height 288
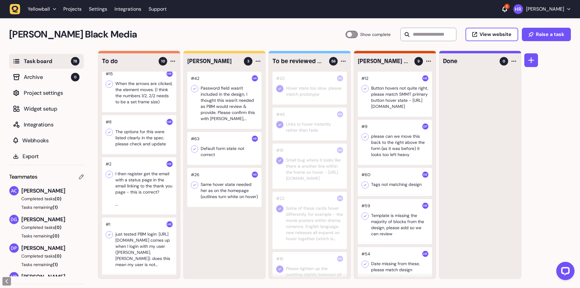
scroll to position [306, 0]
click at [129, 222] on div at bounding box center [139, 246] width 74 height 57
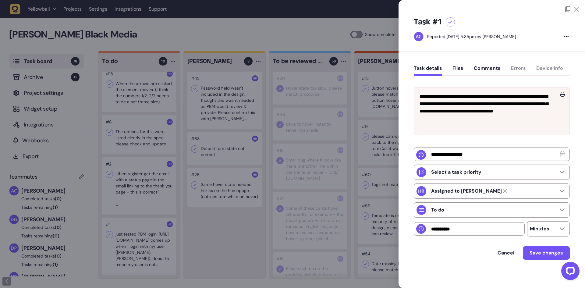
click at [136, 185] on div at bounding box center [292, 144] width 585 height 288
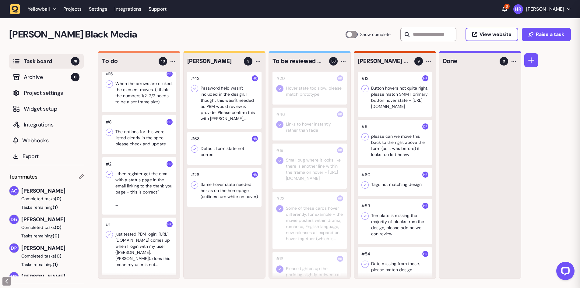
click at [137, 143] on div at bounding box center [139, 134] width 74 height 39
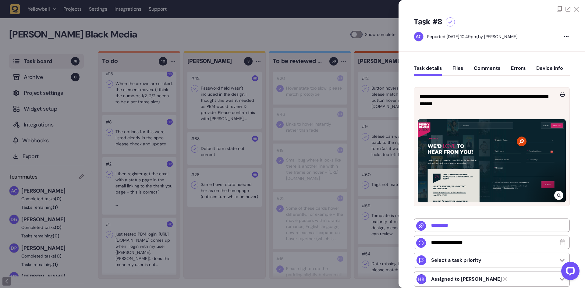
click at [135, 139] on div at bounding box center [292, 144] width 585 height 288
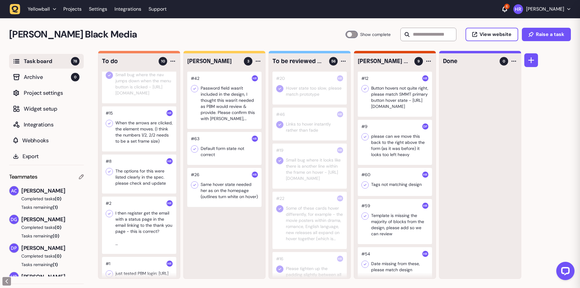
scroll to position [245, 0]
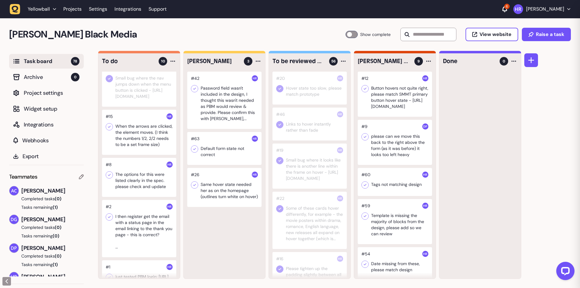
click at [139, 136] on div at bounding box center [139, 132] width 74 height 45
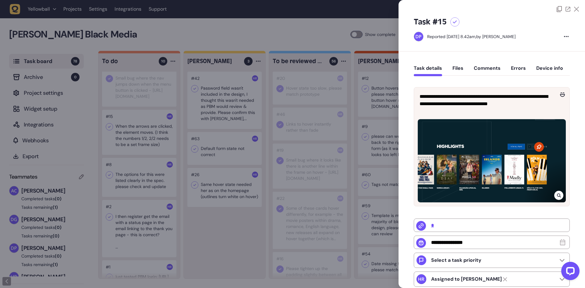
click at [146, 151] on div at bounding box center [292, 144] width 585 height 288
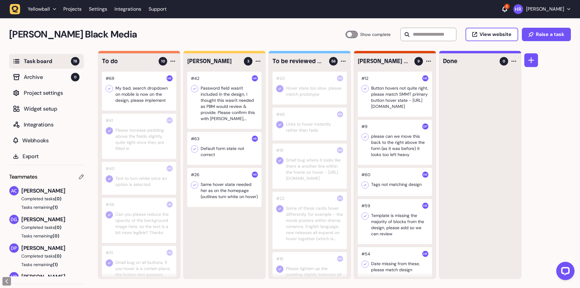
click at [143, 105] on div at bounding box center [139, 91] width 74 height 39
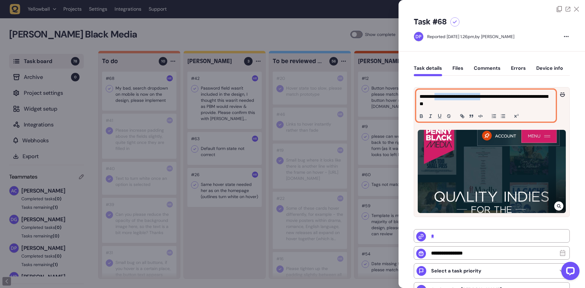
drag, startPoint x: 461, startPoint y: 95, endPoint x: 500, endPoint y: 97, distance: 39.6
click at [501, 97] on p "**********" at bounding box center [485, 100] width 131 height 15
copy p "**********"
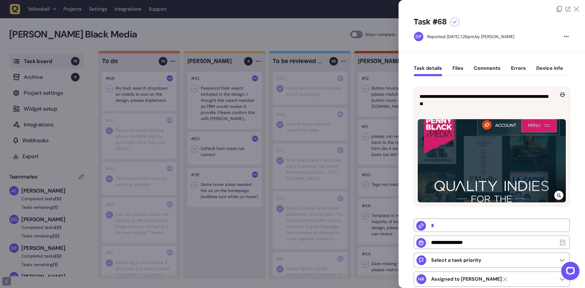
click at [134, 137] on div at bounding box center [292, 144] width 585 height 288
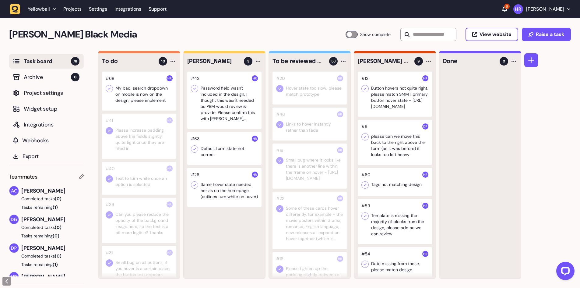
click at [110, 90] on icon at bounding box center [109, 89] width 6 height 6
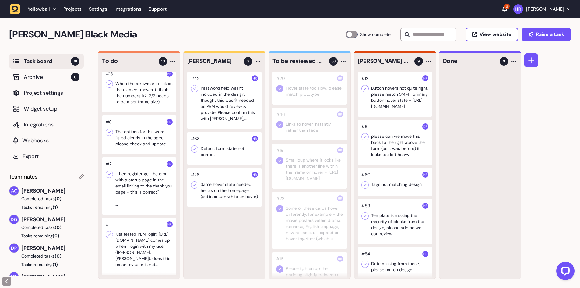
scroll to position [306, 0]
click at [111, 133] on icon at bounding box center [109, 132] width 6 height 6
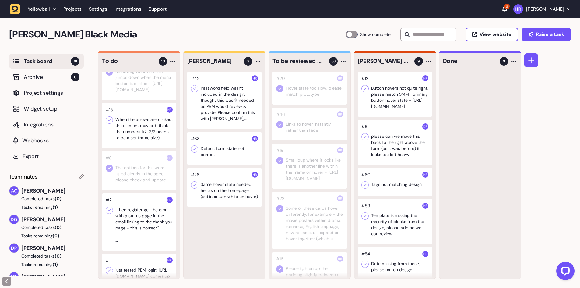
scroll to position [245, 0]
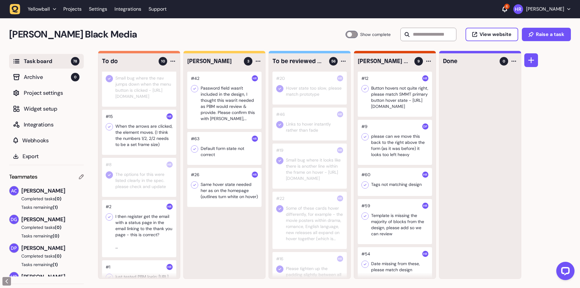
click at [138, 137] on div at bounding box center [139, 132] width 74 height 45
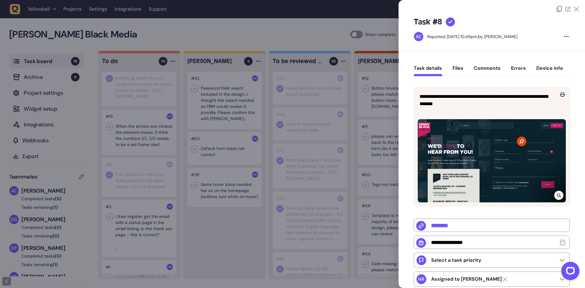
type input "*"
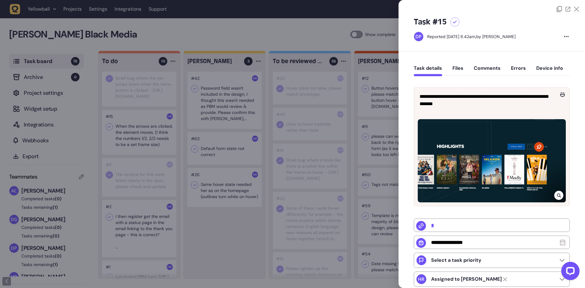
click at [286, 26] on div at bounding box center [292, 144] width 585 height 288
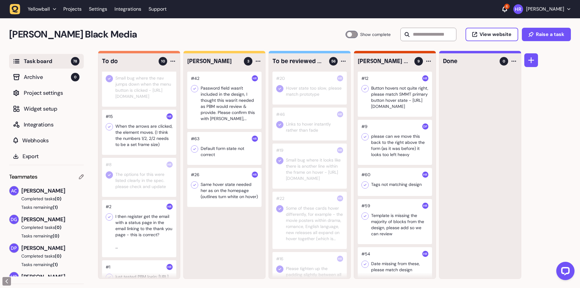
click at [134, 149] on div at bounding box center [139, 132] width 74 height 45
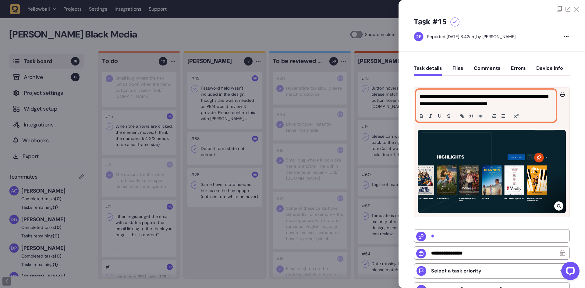
click at [454, 101] on p "**********" at bounding box center [485, 100] width 131 height 15
click at [477, 101] on p "**********" at bounding box center [485, 100] width 131 height 15
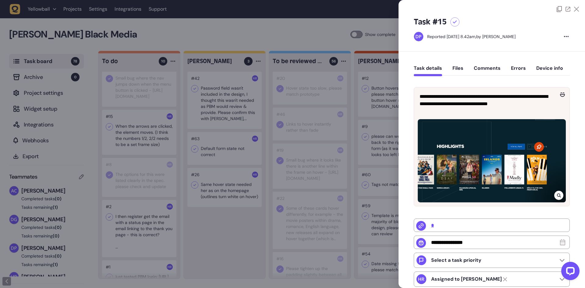
click at [293, 31] on div at bounding box center [292, 144] width 585 height 288
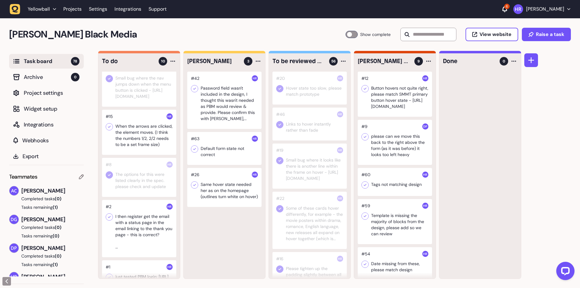
click at [157, 155] on div at bounding box center [139, 132] width 74 height 45
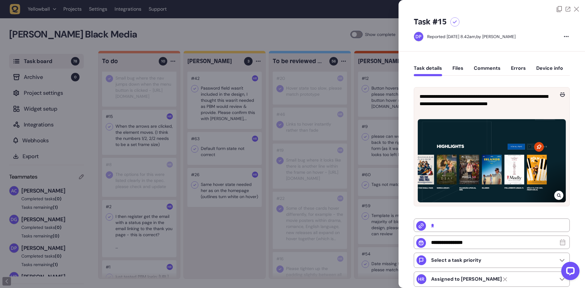
click at [280, 250] on div at bounding box center [292, 144] width 585 height 288
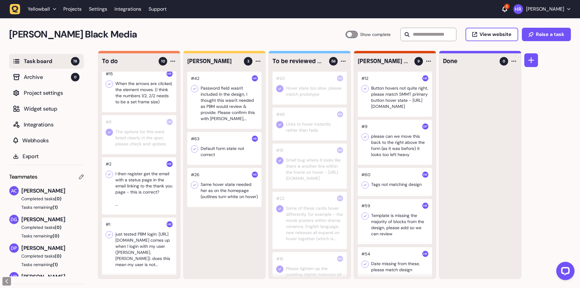
scroll to position [306, 0]
click at [110, 81] on icon at bounding box center [109, 84] width 6 height 6
